Goal: Information Seeking & Learning: Learn about a topic

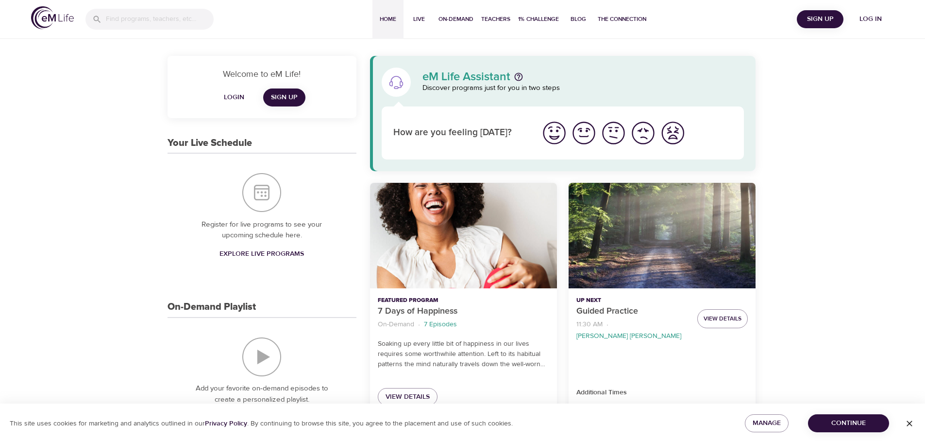
click at [864, 20] on span "Log in" at bounding box center [871, 19] width 39 height 12
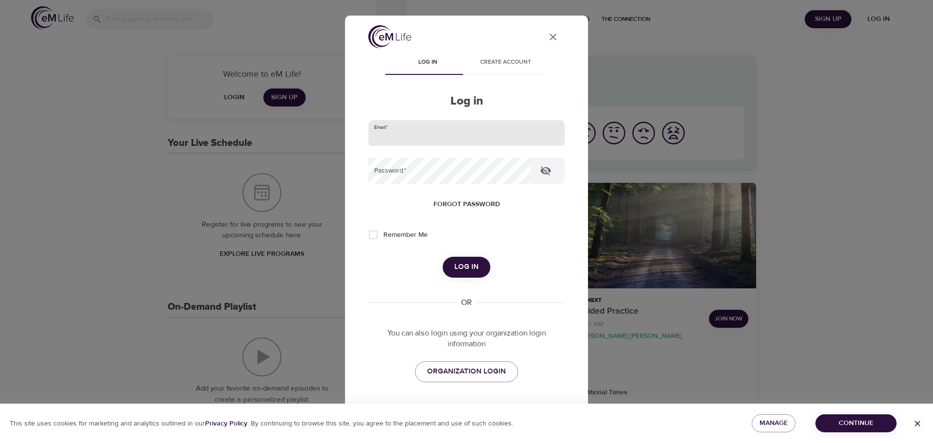
click at [510, 131] on input "email" at bounding box center [466, 133] width 196 height 26
type input "[PERSON_NAME][EMAIL_ADDRESS][DOMAIN_NAME]"
click at [443, 257] on button "Log in" at bounding box center [467, 267] width 48 height 20
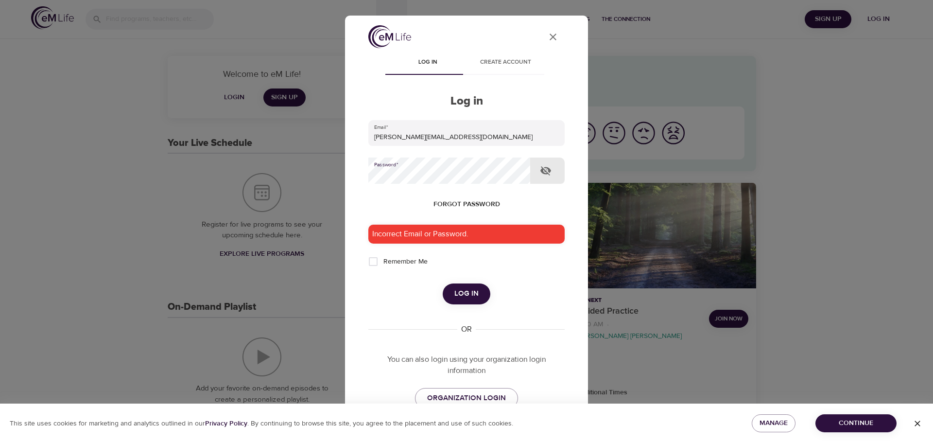
click at [236, 164] on div "User Profile Log in Create account Log in Email   * [PERSON_NAME][EMAIL_ADDRESS…" at bounding box center [466, 221] width 933 height 443
click at [443, 283] on button "Log in" at bounding box center [467, 293] width 48 height 20
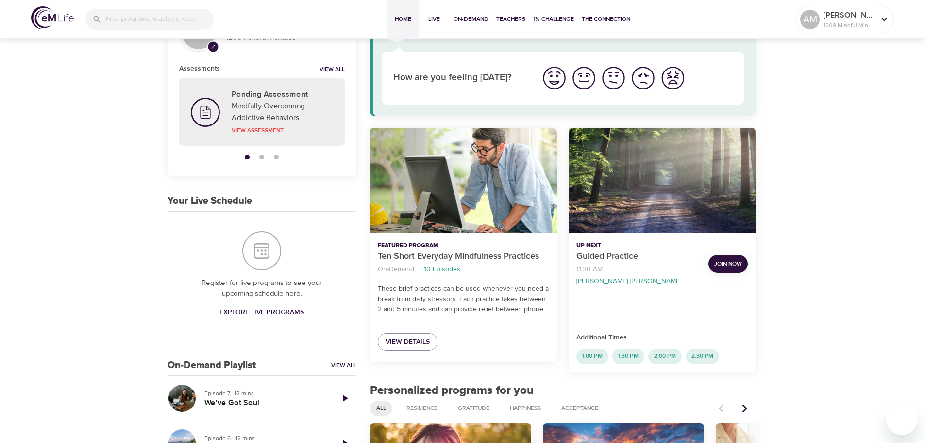
scroll to position [340, 0]
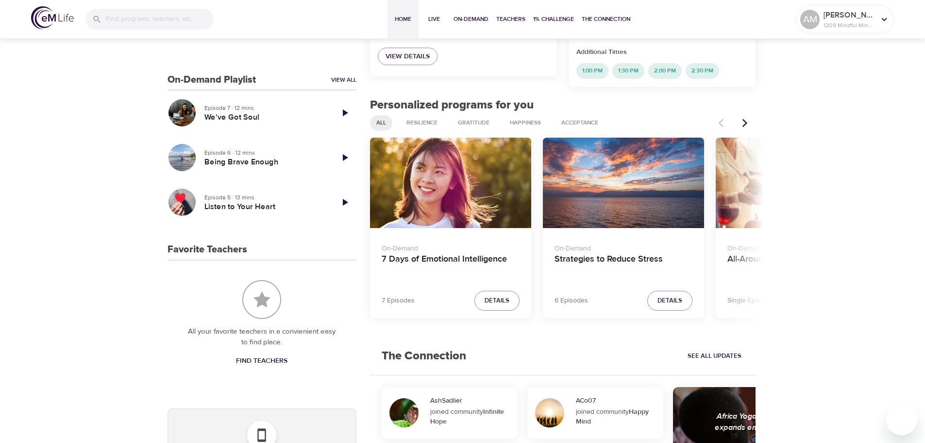
click at [743, 118] on icon "Next items" at bounding box center [745, 123] width 10 height 10
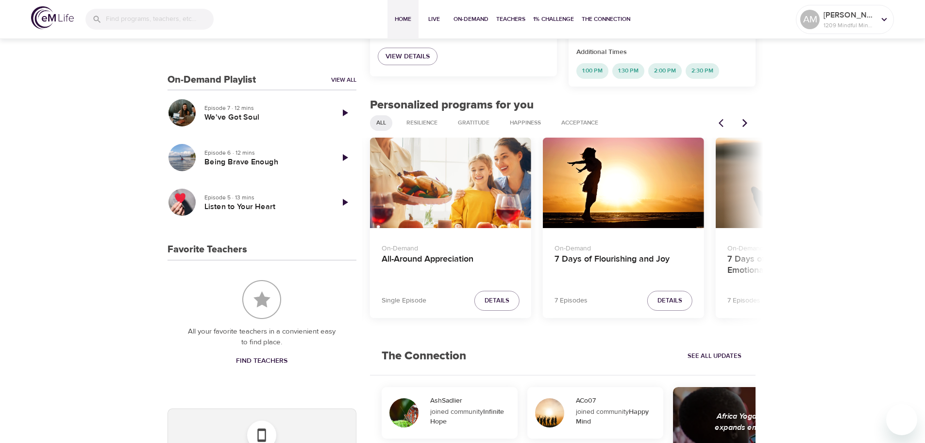
click at [743, 118] on icon "Next items" at bounding box center [745, 123] width 10 height 10
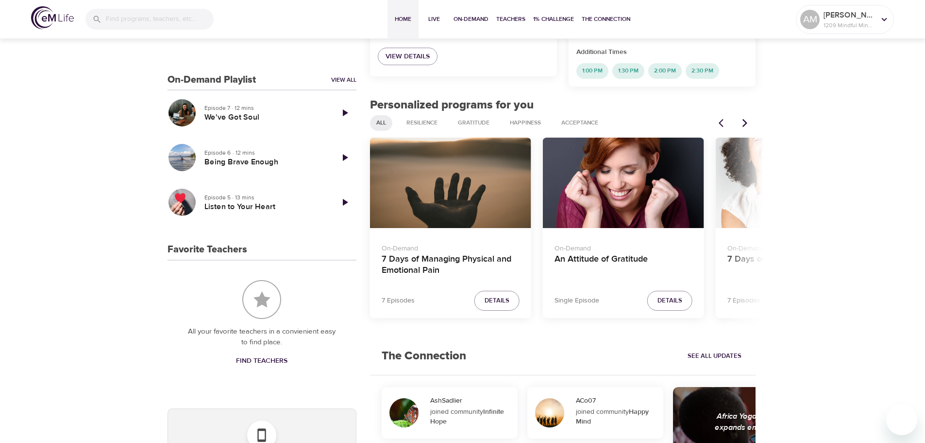
click at [743, 118] on icon "Next items" at bounding box center [745, 123] width 10 height 10
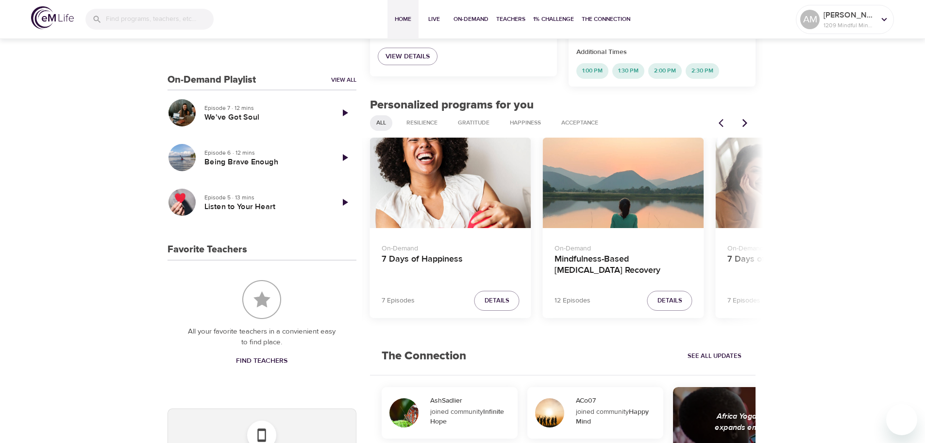
click at [743, 118] on icon "Next items" at bounding box center [745, 123] width 10 height 10
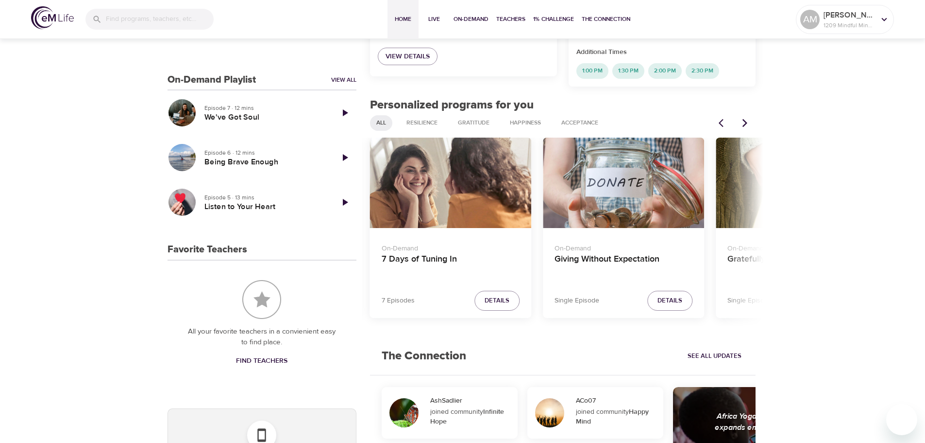
click at [743, 118] on icon "Next items" at bounding box center [745, 123] width 10 height 10
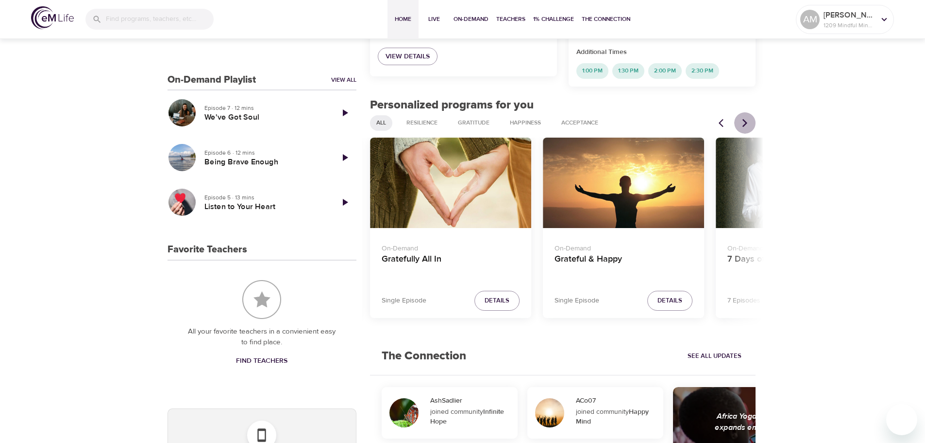
click at [743, 118] on icon "Next items" at bounding box center [745, 123] width 10 height 10
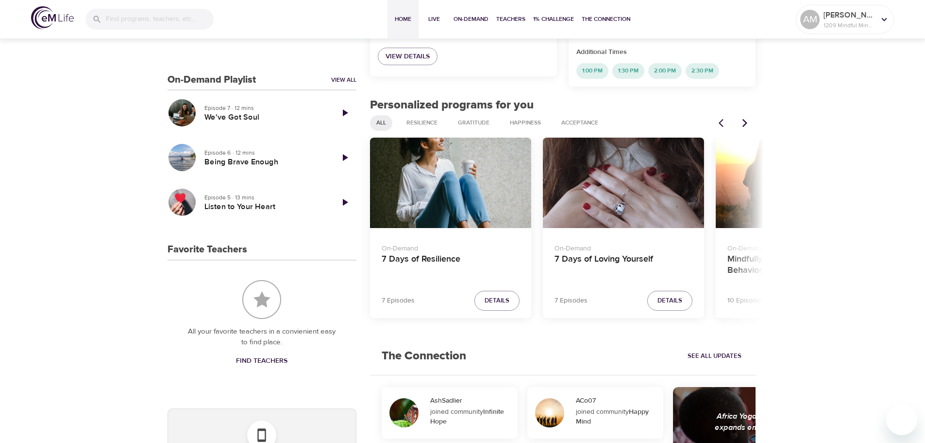
click at [743, 118] on icon "Next items" at bounding box center [745, 123] width 10 height 10
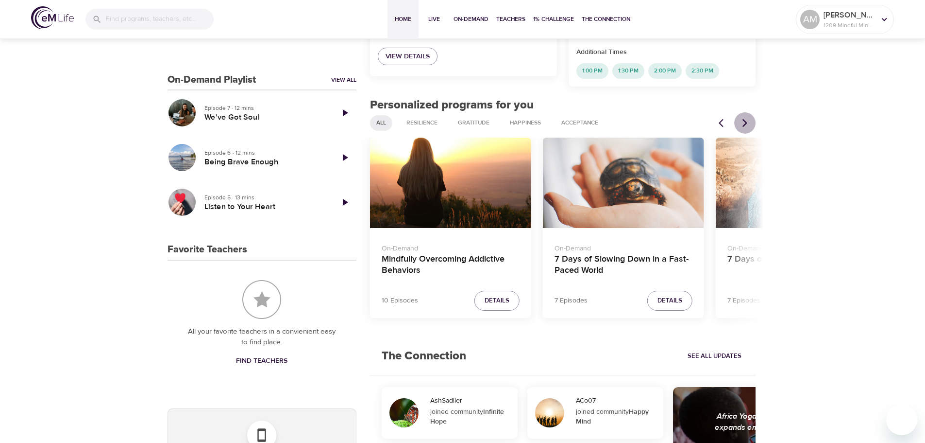
click at [743, 118] on icon "Next items" at bounding box center [745, 123] width 10 height 10
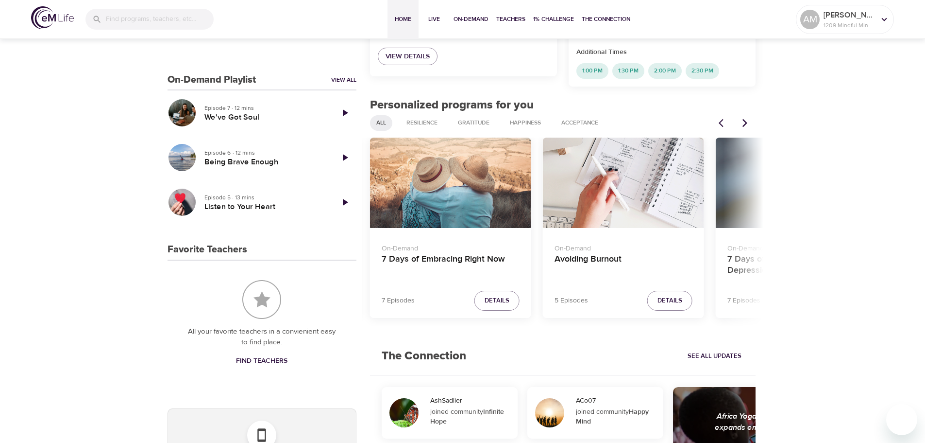
click at [743, 118] on icon "Next items" at bounding box center [745, 123] width 10 height 10
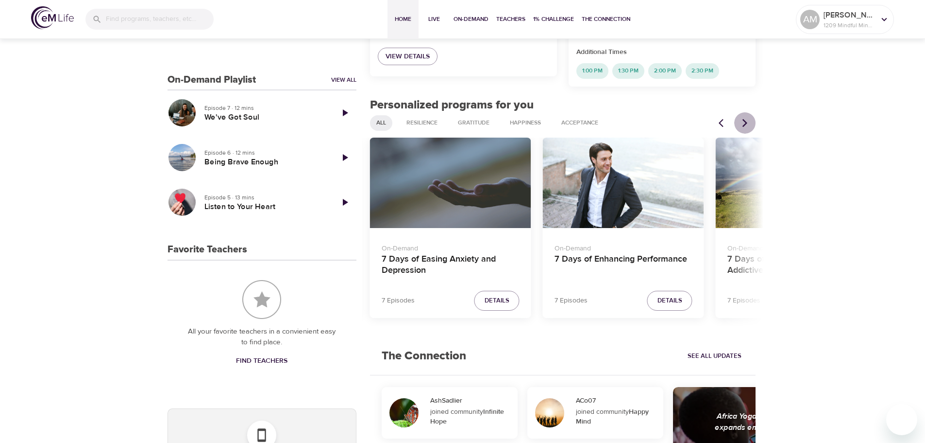
click at [743, 118] on icon "Next items" at bounding box center [745, 123] width 10 height 10
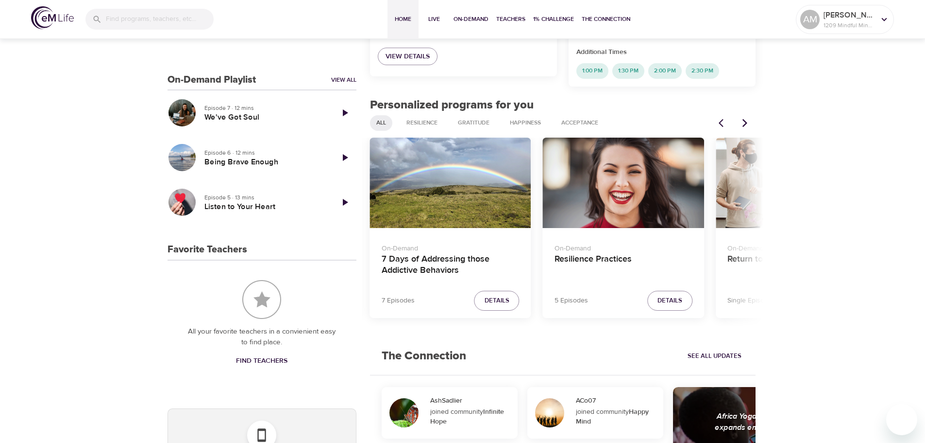
click at [618, 162] on div "Resilience Practices" at bounding box center [623, 182] width 161 height 91
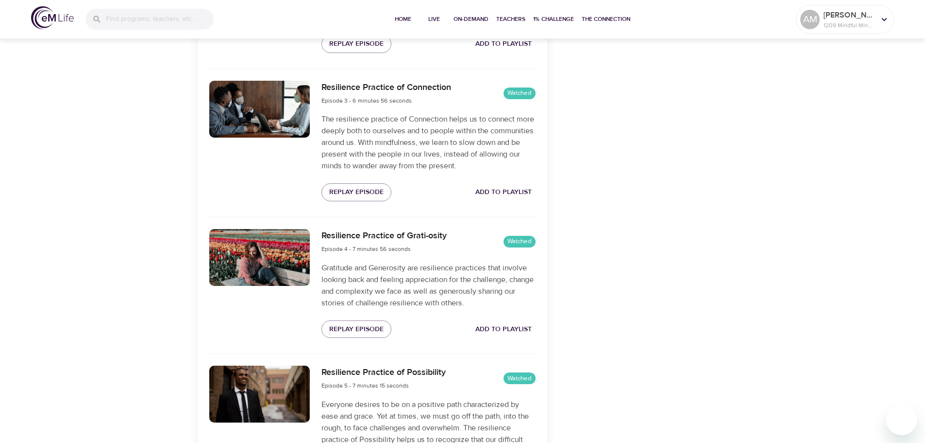
scroll to position [423, 0]
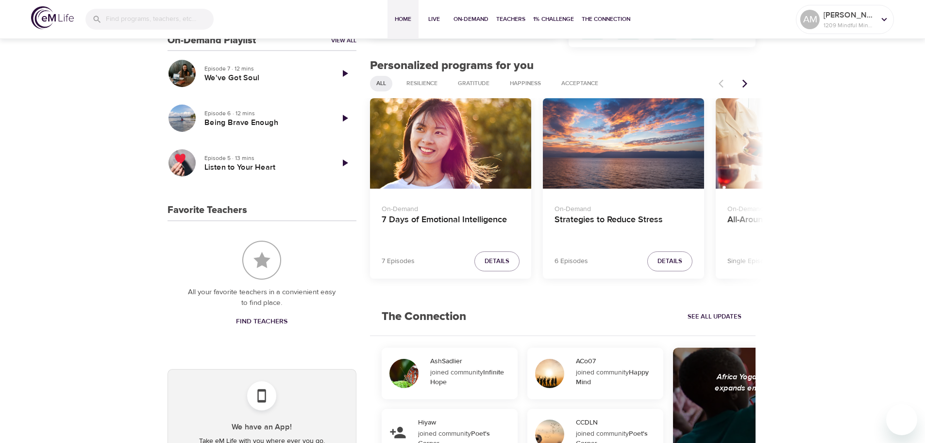
scroll to position [277, 0]
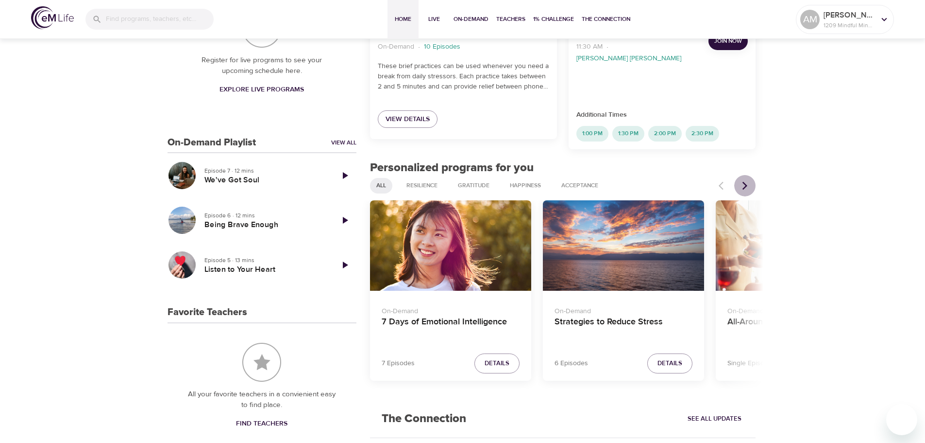
click at [742, 181] on icon "Next items" at bounding box center [745, 186] width 10 height 10
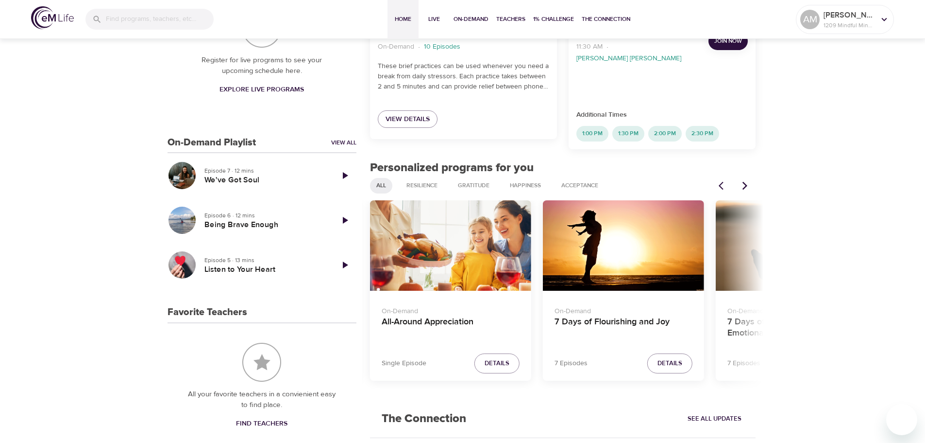
click at [742, 181] on icon "Next items" at bounding box center [745, 186] width 10 height 10
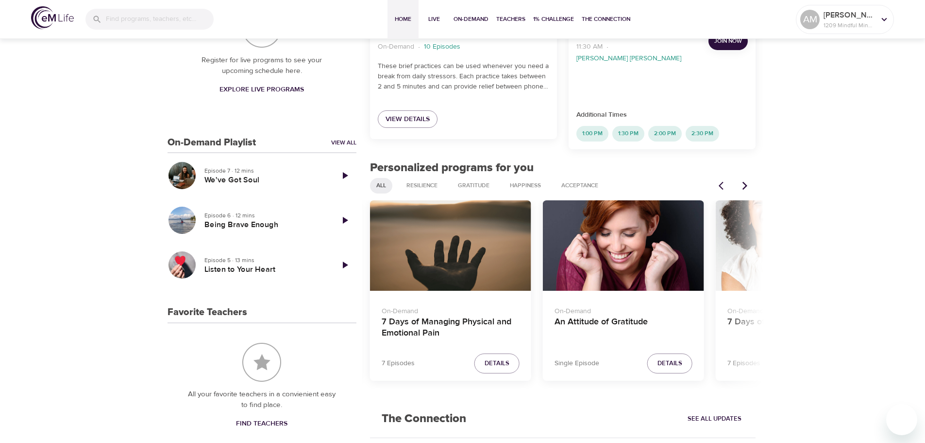
click at [742, 181] on icon "Next items" at bounding box center [745, 186] width 10 height 10
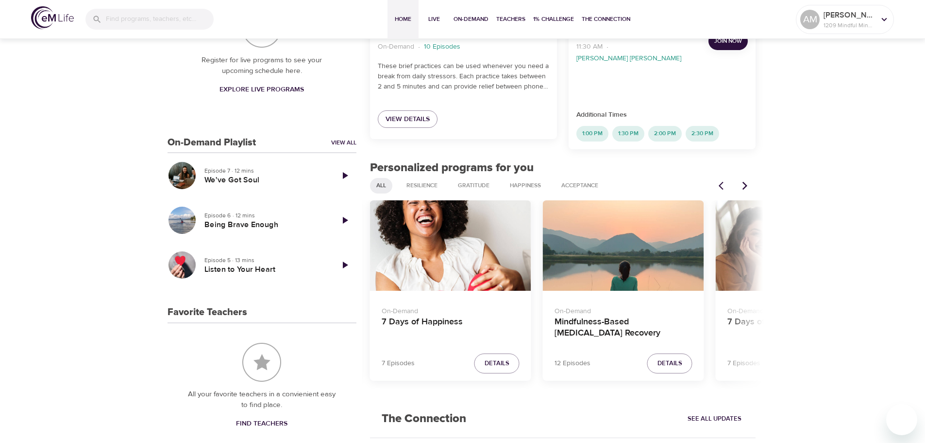
click at [742, 181] on icon "Next items" at bounding box center [745, 186] width 10 height 10
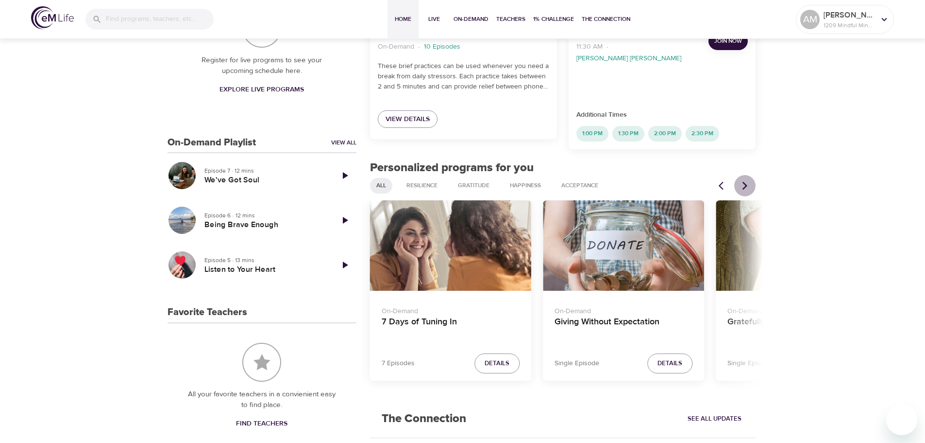
click at [742, 181] on icon "Next items" at bounding box center [745, 186] width 10 height 10
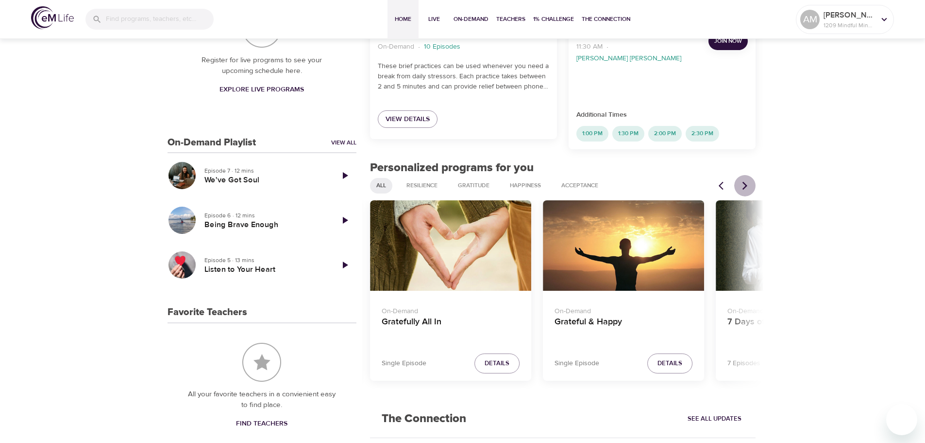
click at [742, 181] on icon "Next items" at bounding box center [745, 186] width 10 height 10
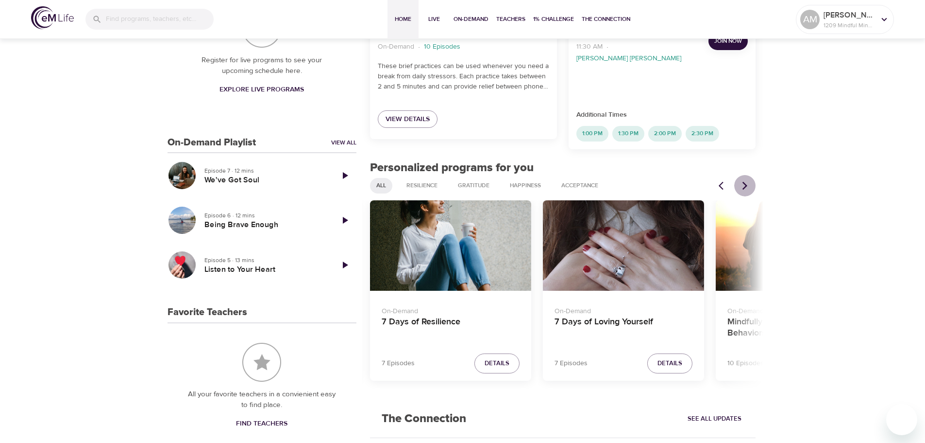
click at [742, 181] on icon "Next items" at bounding box center [745, 186] width 10 height 10
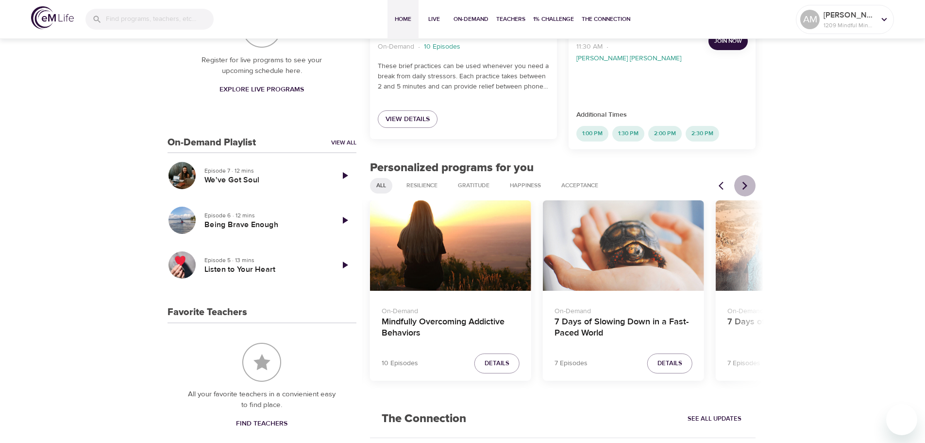
click at [742, 181] on icon "Next items" at bounding box center [745, 186] width 10 height 10
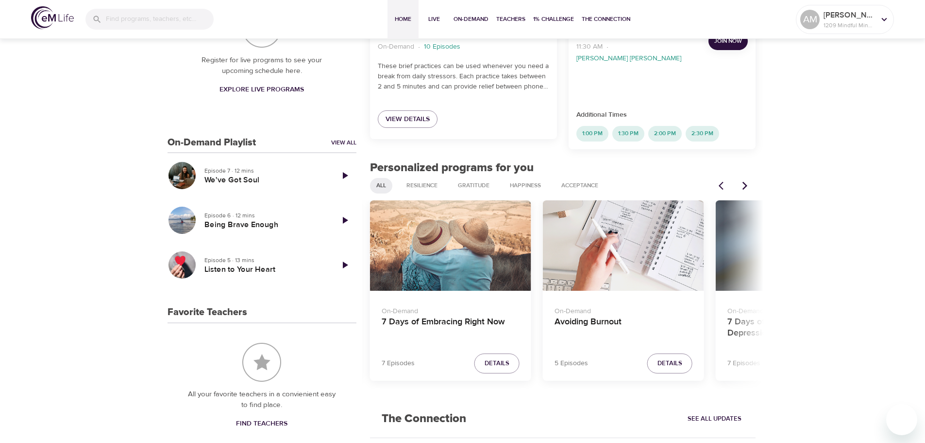
click at [742, 181] on icon "Next items" at bounding box center [745, 186] width 10 height 10
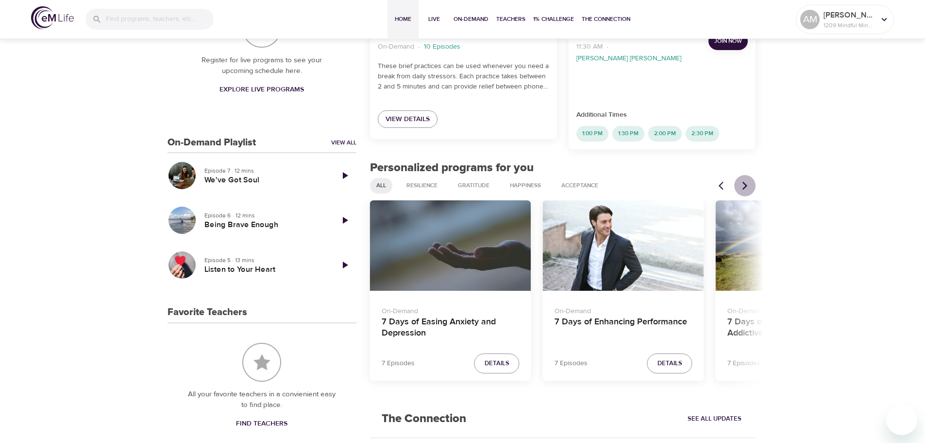
click at [742, 181] on icon "Next items" at bounding box center [745, 186] width 10 height 10
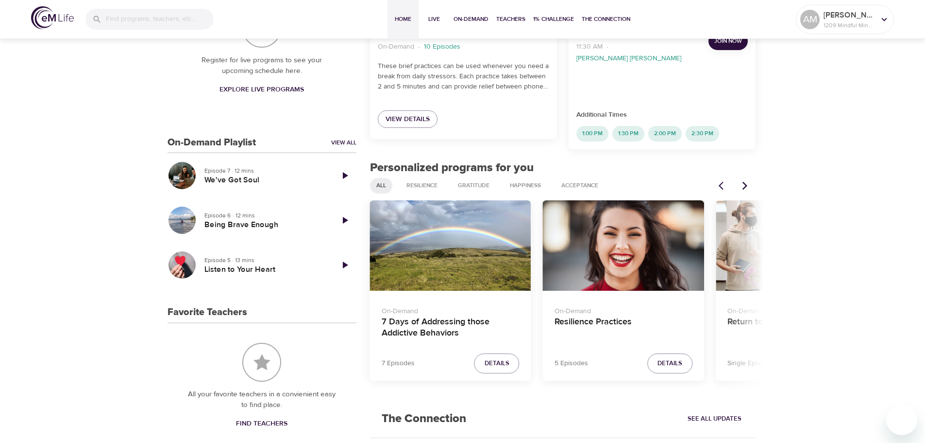
click at [742, 181] on icon "Next items" at bounding box center [745, 186] width 10 height 10
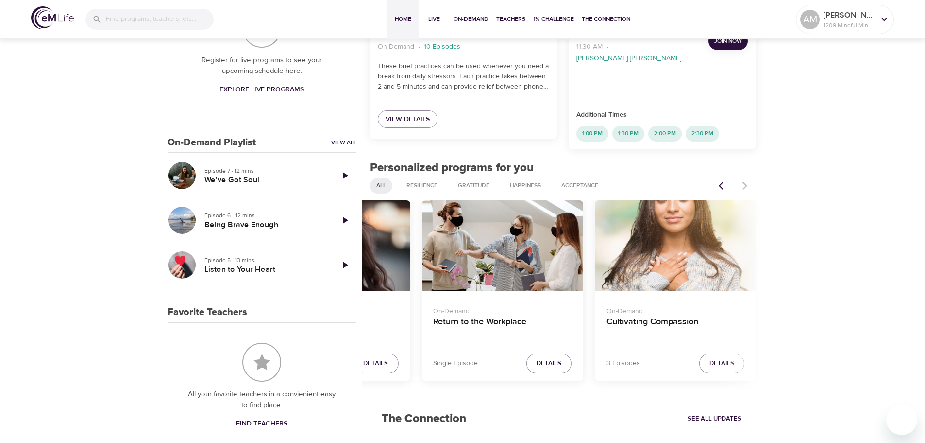
click at [686, 257] on div "Cultivating Compassion" at bounding box center [675, 245] width 161 height 91
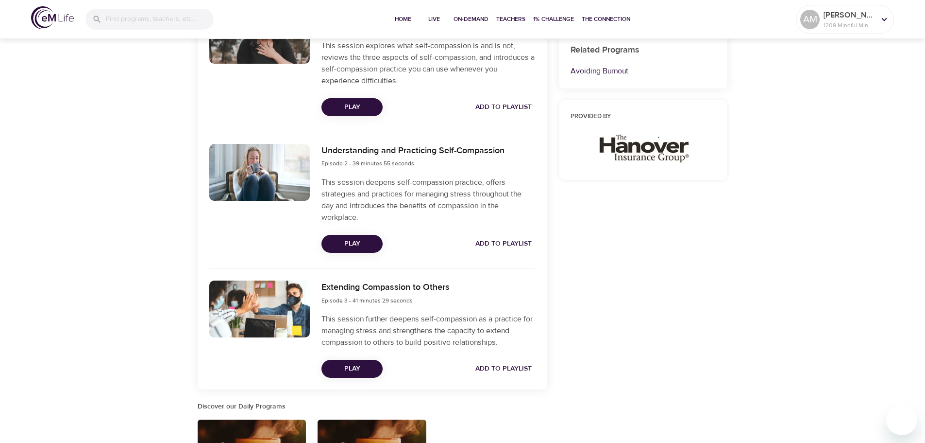
scroll to position [423, 0]
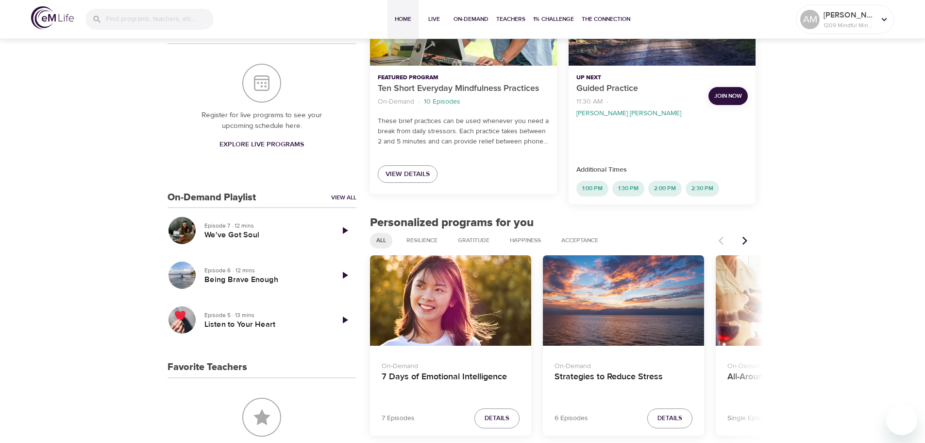
scroll to position [196, 0]
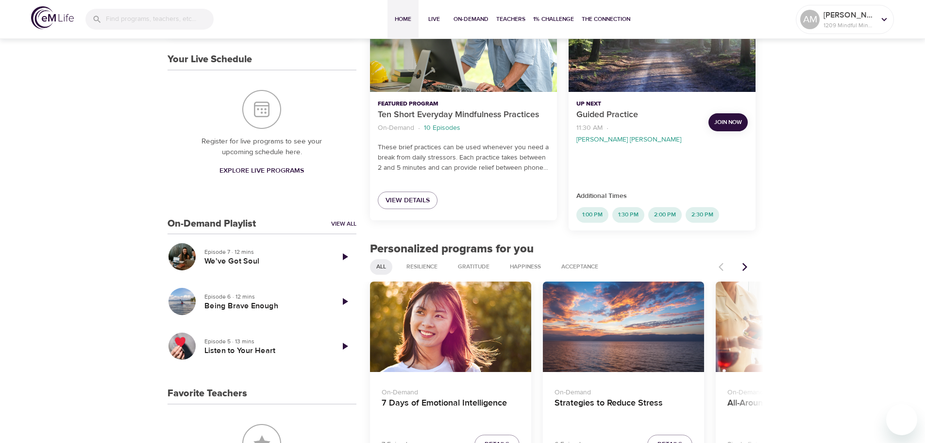
click at [747, 262] on icon "Next items" at bounding box center [745, 267] width 10 height 10
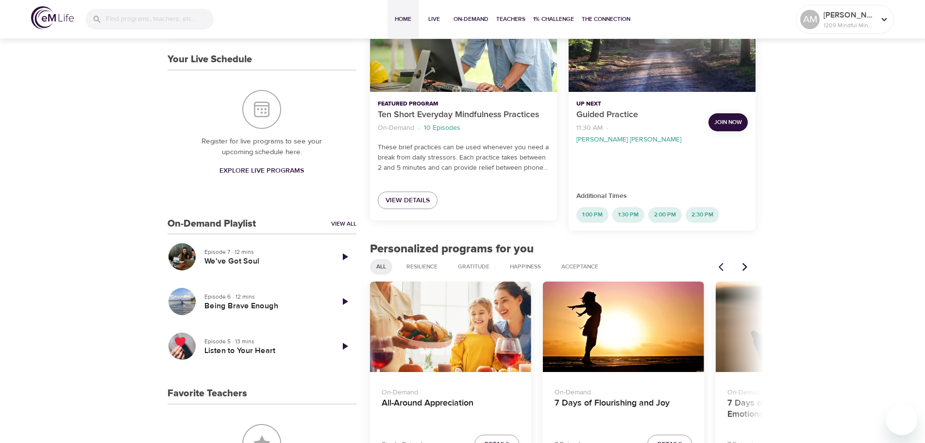
click at [747, 262] on icon "Next items" at bounding box center [745, 267] width 10 height 10
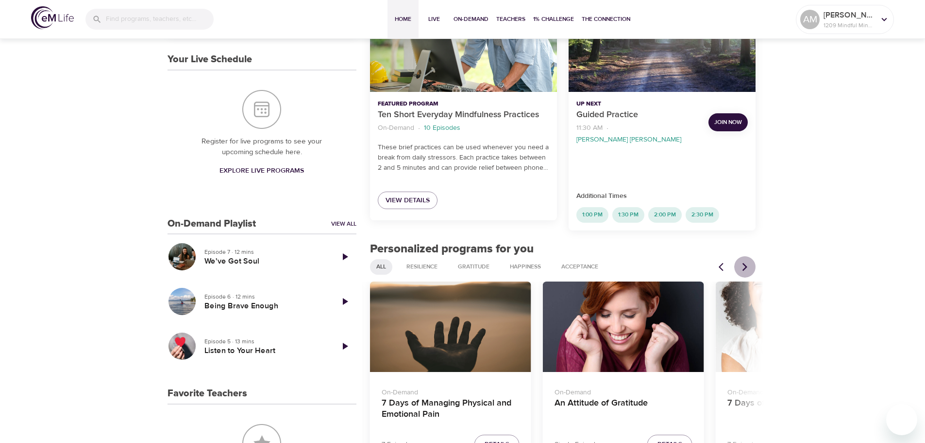
click at [747, 262] on icon "Next items" at bounding box center [745, 267] width 10 height 10
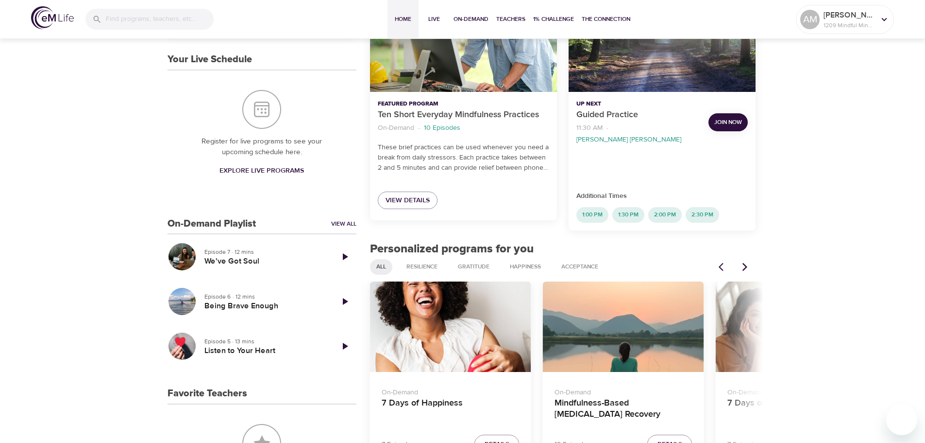
click at [747, 262] on icon "Next items" at bounding box center [745, 267] width 10 height 10
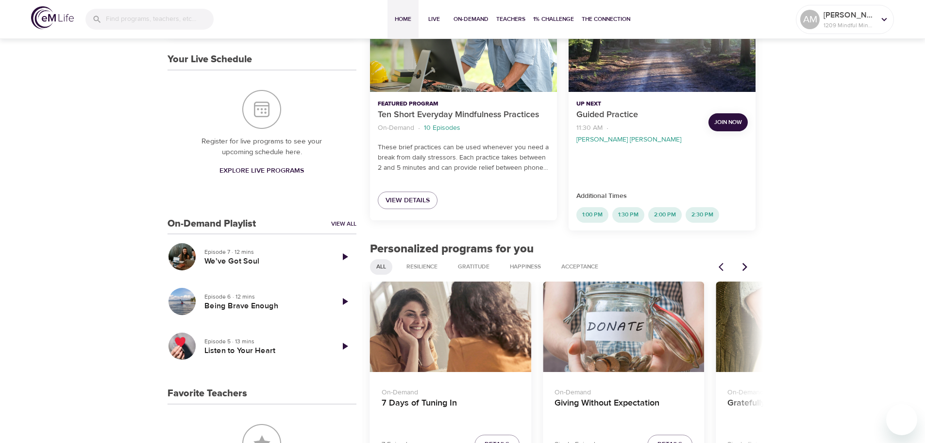
click at [747, 262] on icon "Next items" at bounding box center [745, 267] width 10 height 10
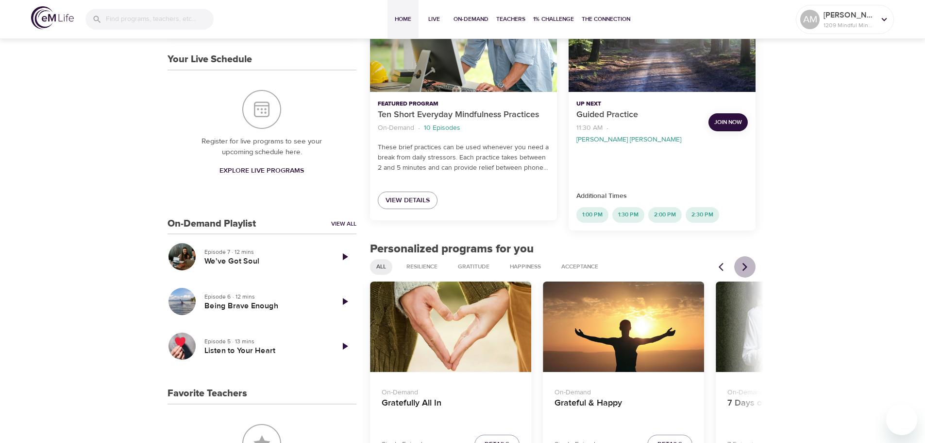
click at [747, 262] on icon "Next items" at bounding box center [745, 267] width 10 height 10
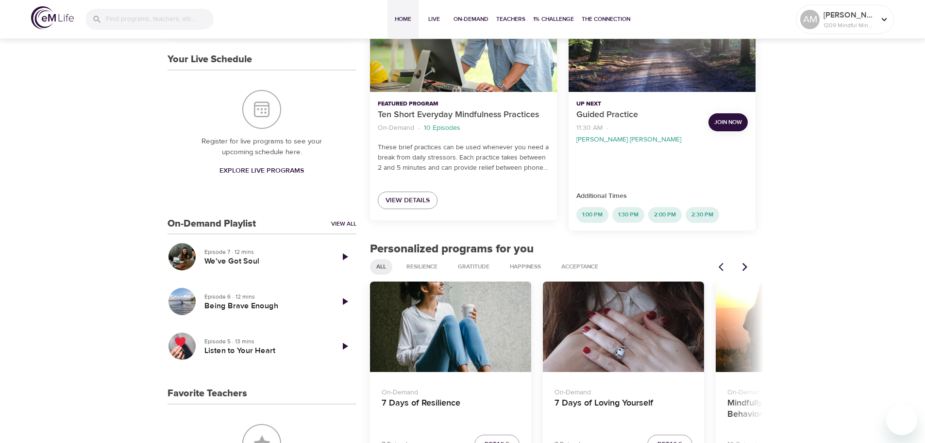
click at [747, 262] on icon "Next items" at bounding box center [745, 267] width 10 height 10
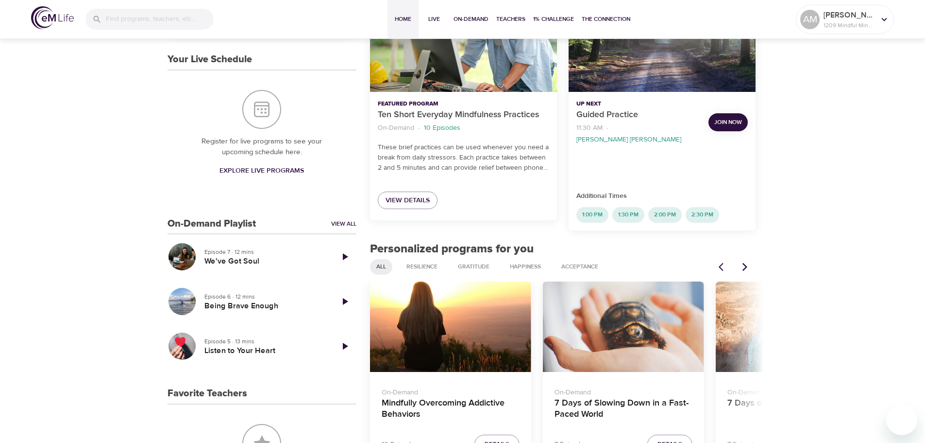
click at [747, 262] on icon "Next items" at bounding box center [745, 267] width 10 height 10
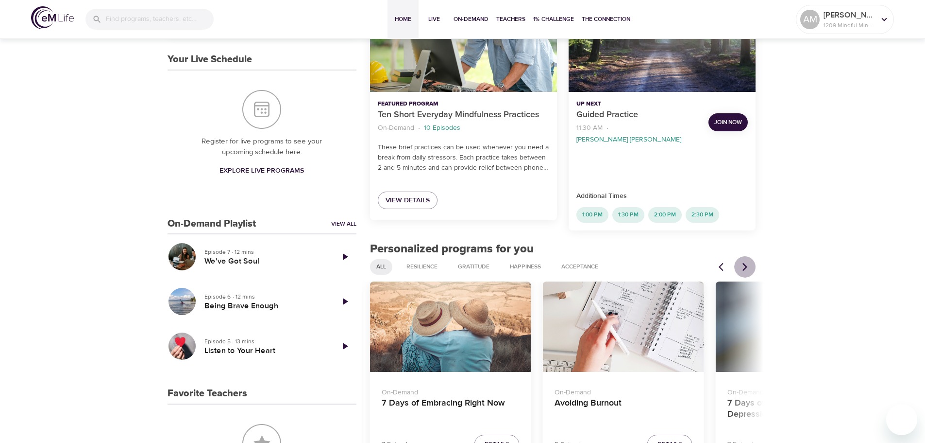
click at [747, 262] on icon "Next items" at bounding box center [745, 267] width 10 height 10
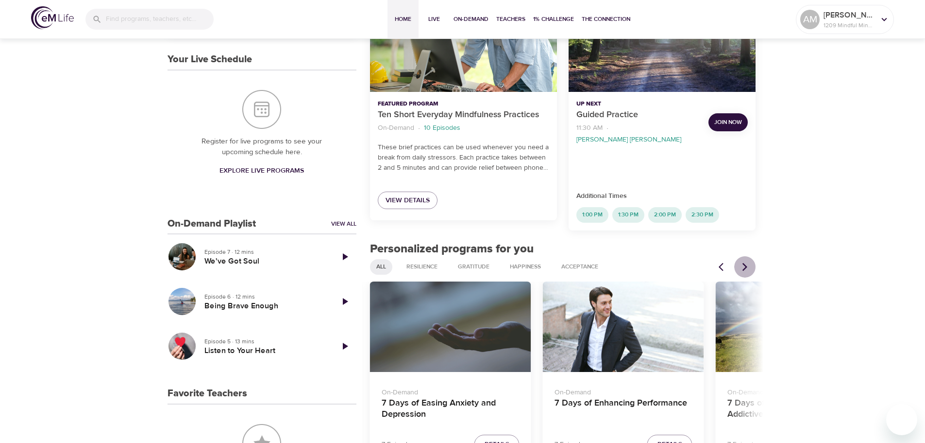
click at [747, 262] on icon "Next items" at bounding box center [745, 267] width 10 height 10
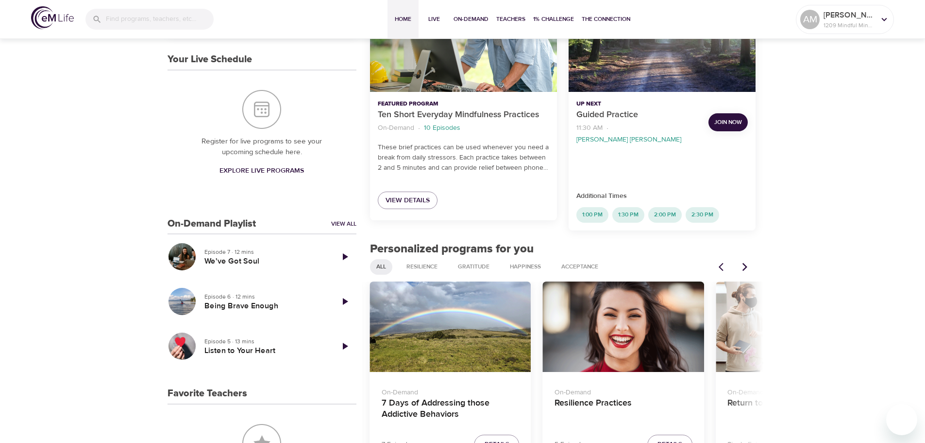
click at [747, 262] on icon "Next items" at bounding box center [745, 267] width 10 height 10
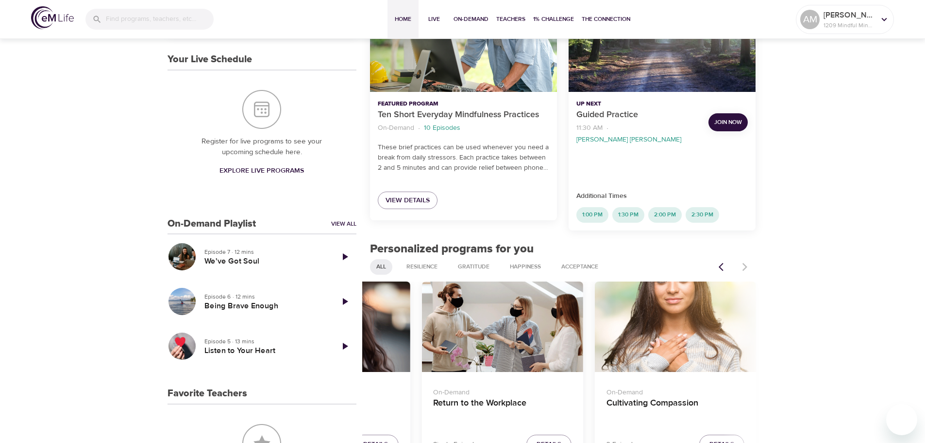
click at [747, 258] on div at bounding box center [734, 266] width 43 height 21
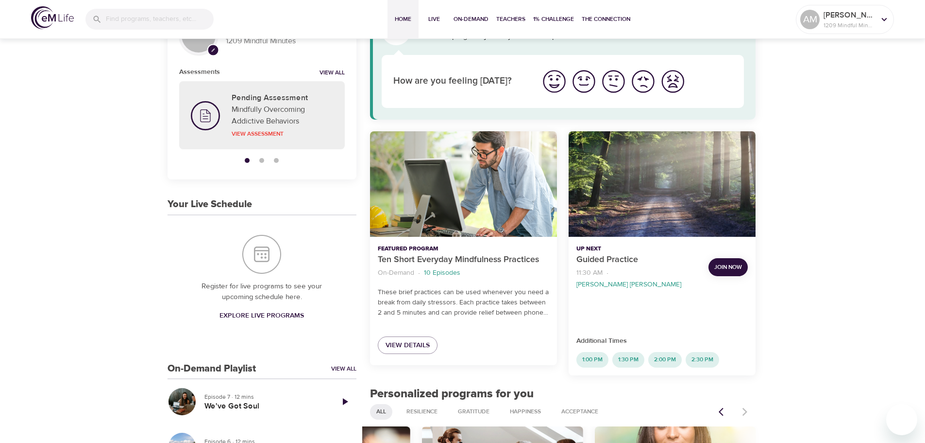
scroll to position [51, 0]
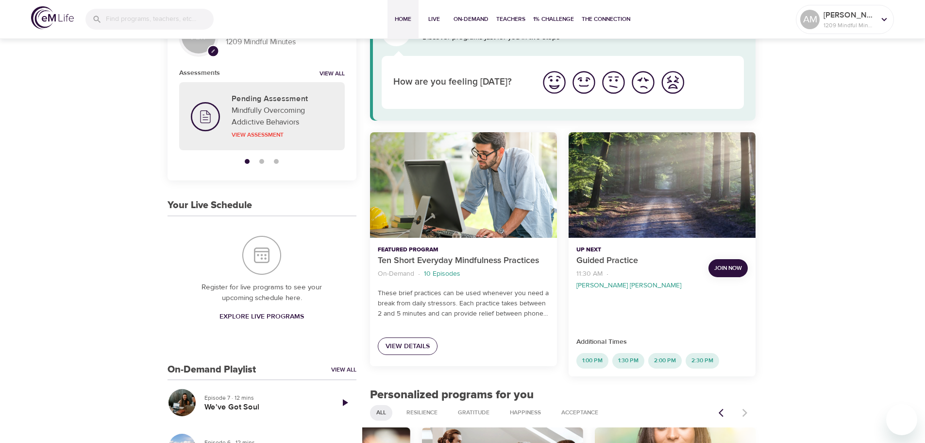
click at [416, 345] on span "View Details" at bounding box center [408, 346] width 44 height 12
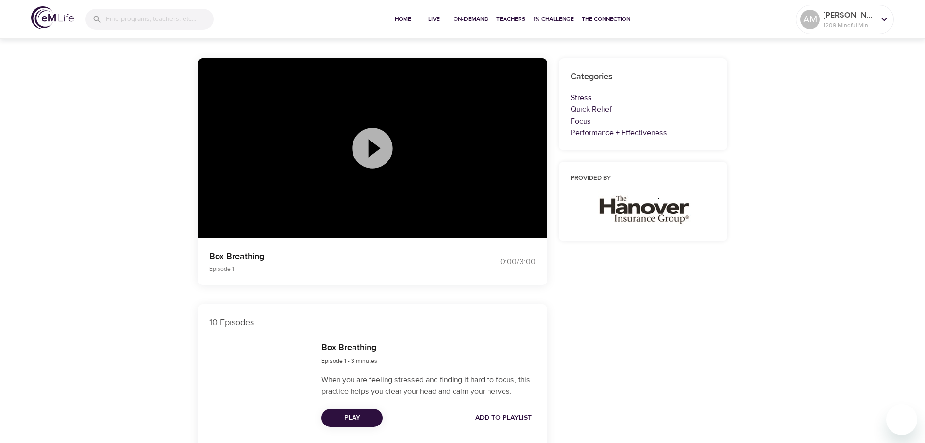
scroll to position [49, 0]
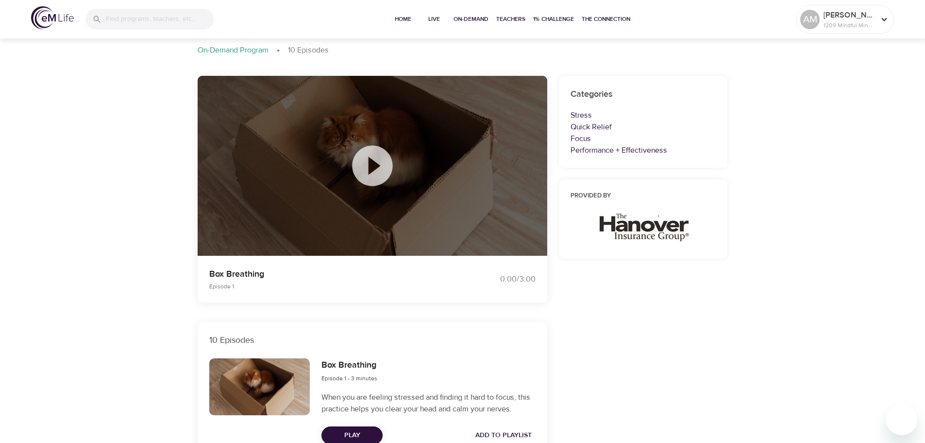
click at [380, 168] on icon at bounding box center [372, 165] width 40 height 40
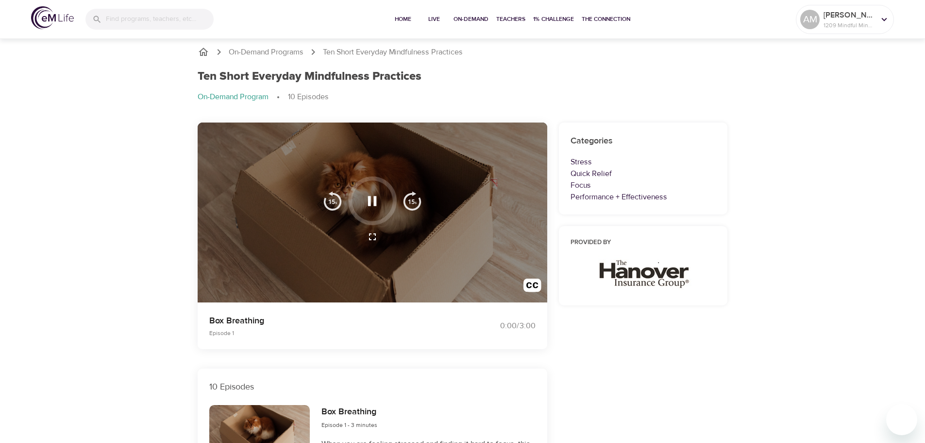
scroll to position [0, 0]
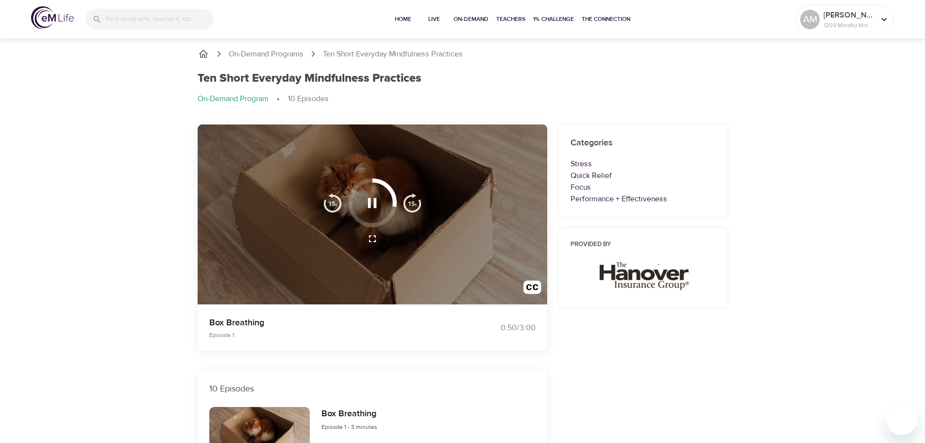
click at [368, 198] on icon "button" at bounding box center [372, 203] width 9 height 10
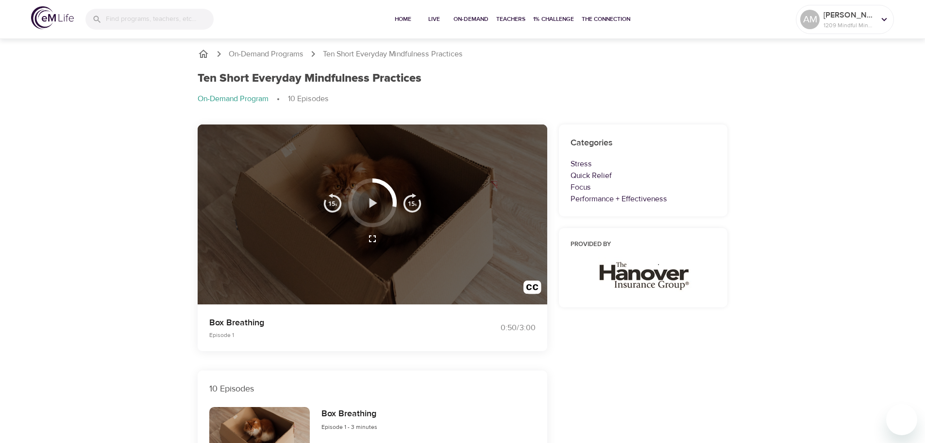
click at [370, 208] on icon "button" at bounding box center [372, 202] width 17 height 17
